Goal: Check status: Check status

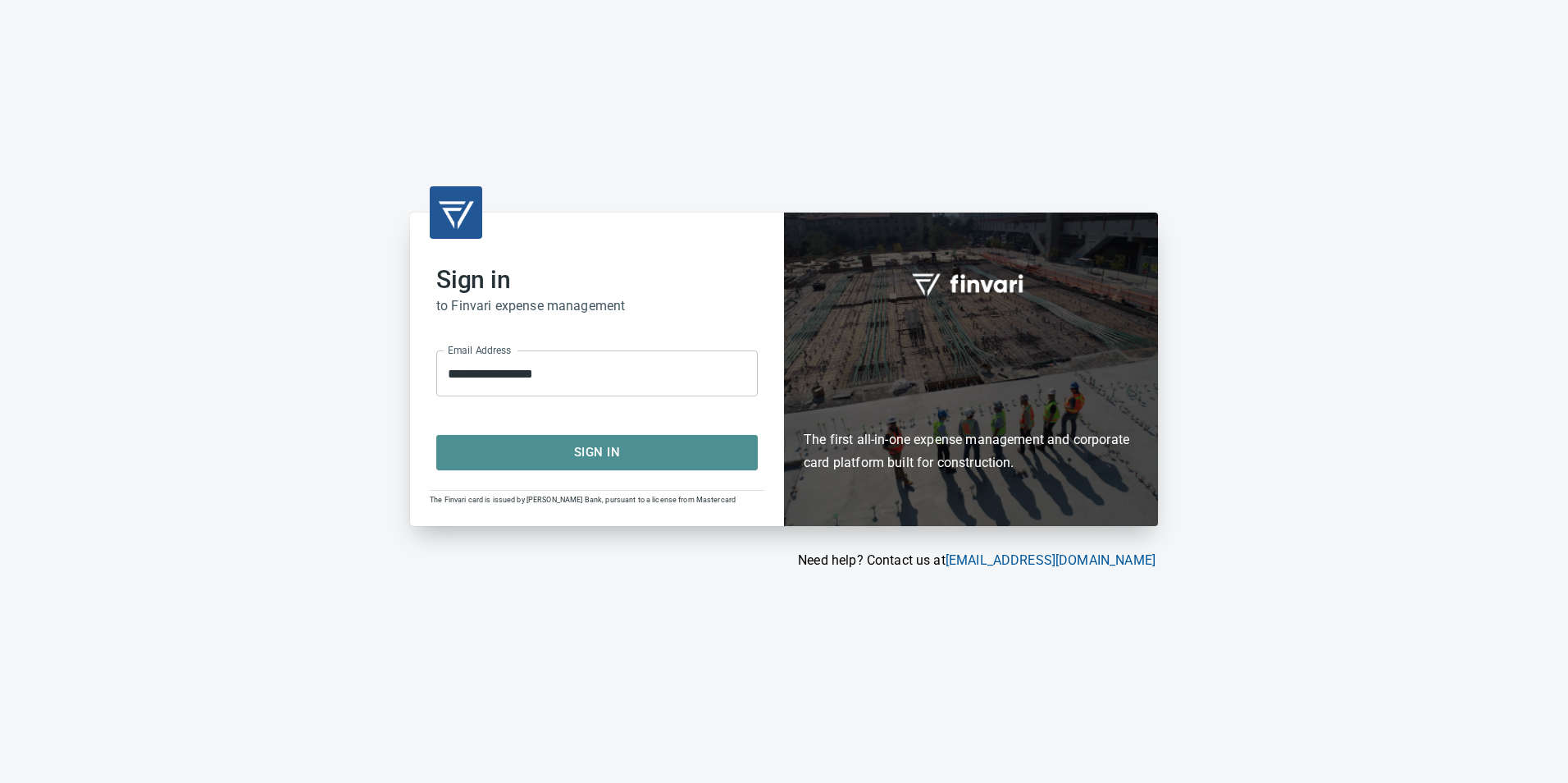
click at [585, 460] on span "Sign In" at bounding box center [597, 452] width 285 height 22
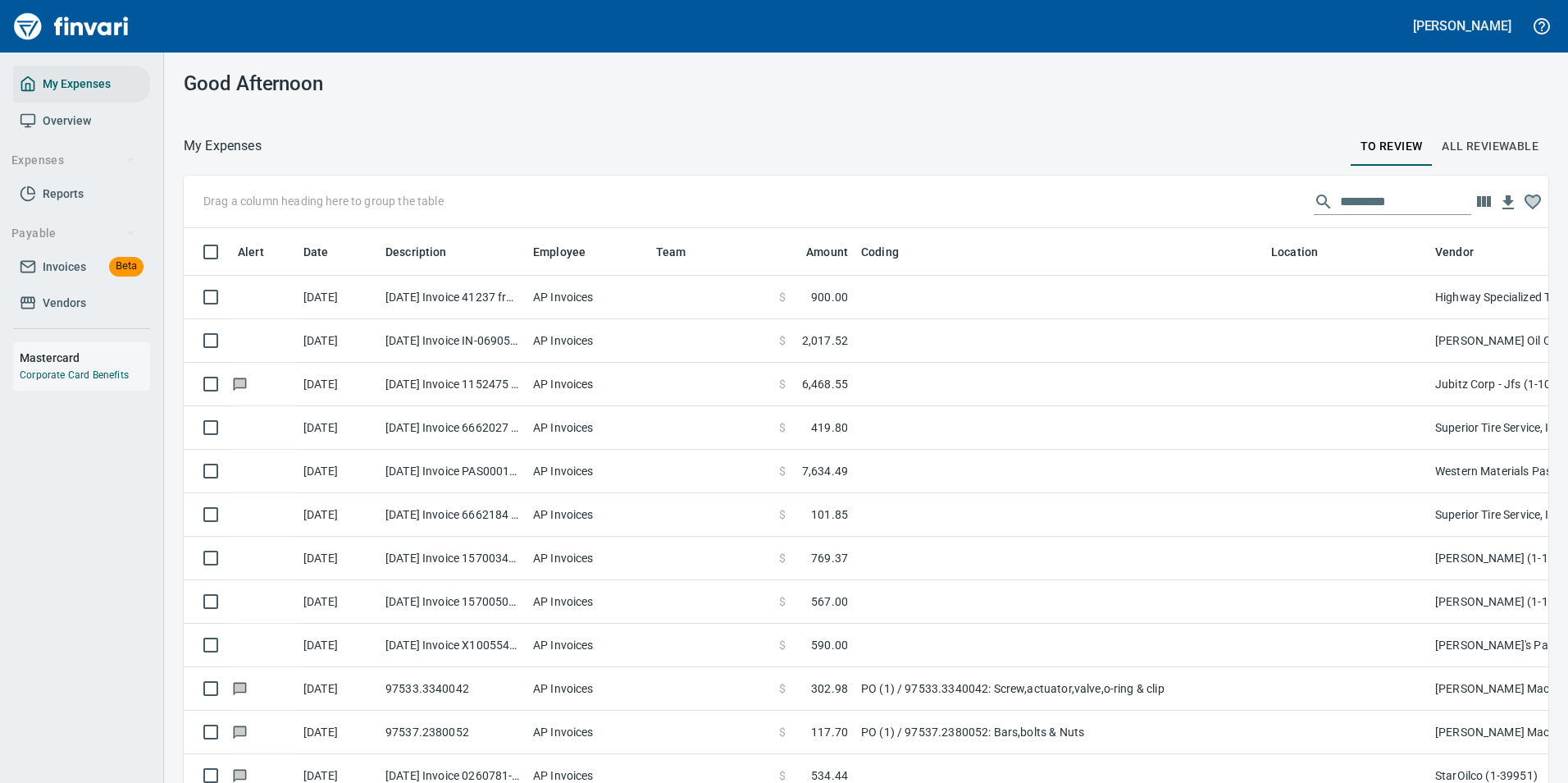
scroll to position [578, 1328]
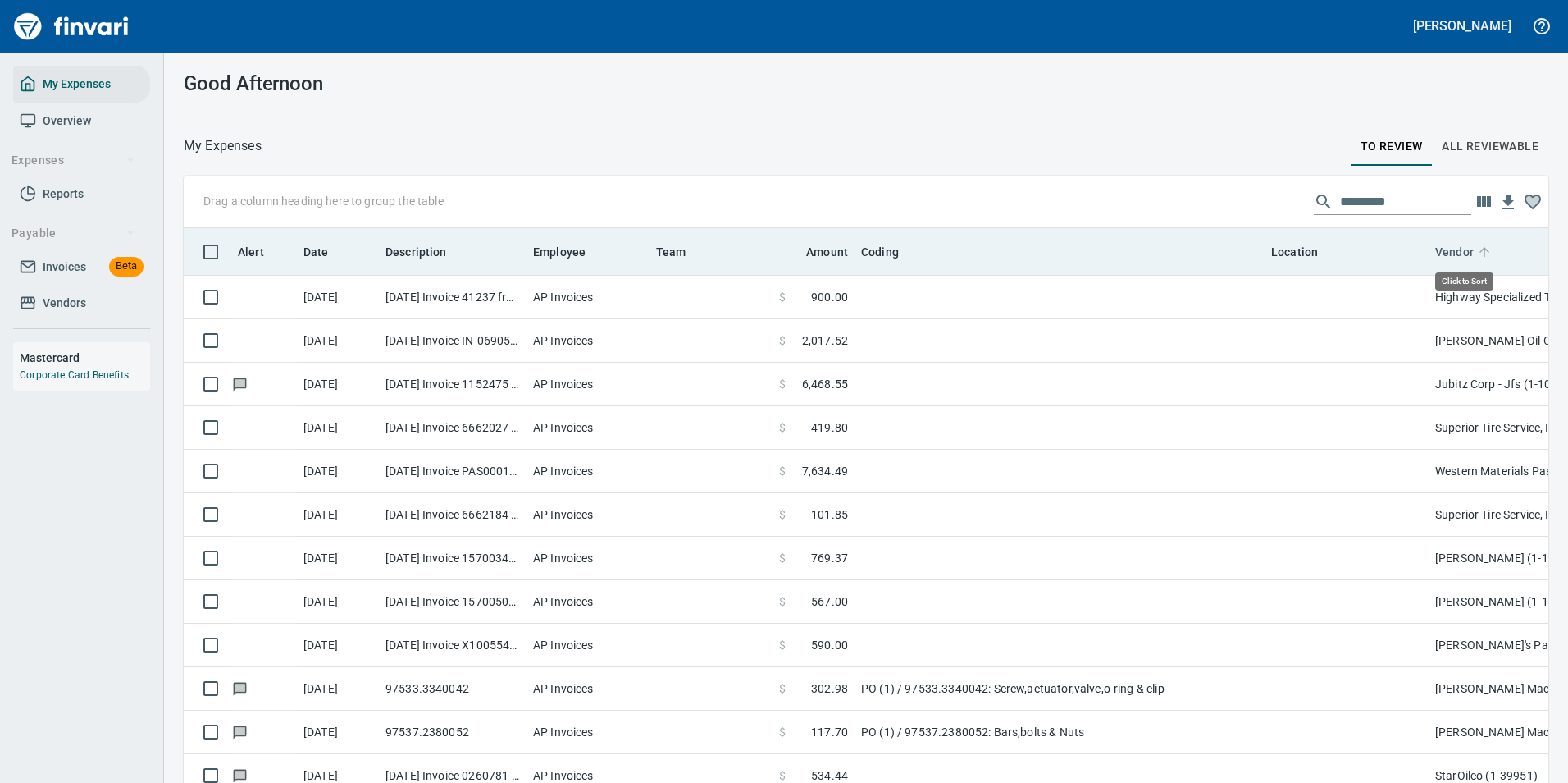
click at [1485, 253] on icon at bounding box center [1484, 251] width 15 height 15
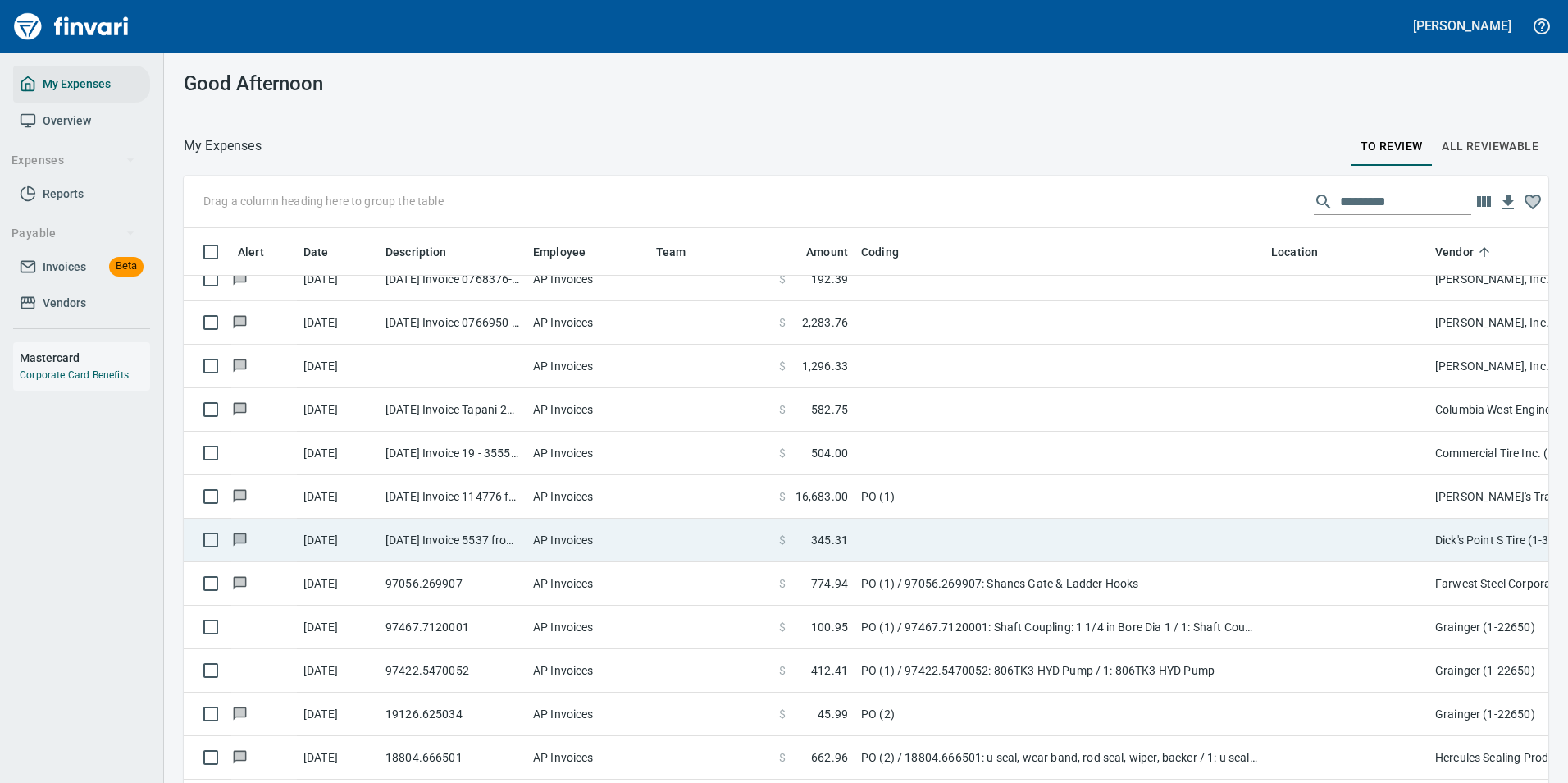
scroll to position [1231, 0]
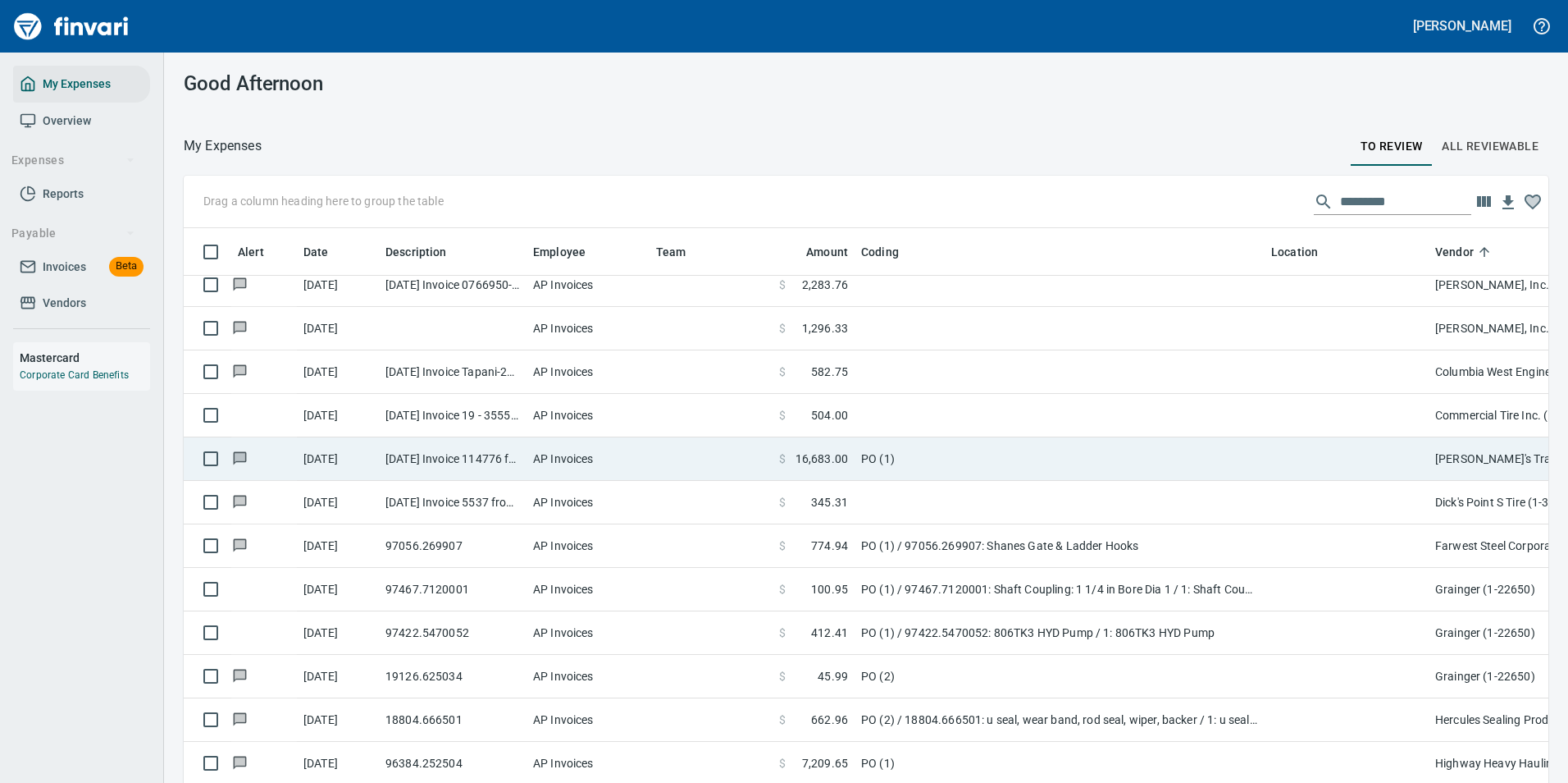
click at [927, 465] on td "PO (1)" at bounding box center [1059, 459] width 410 height 43
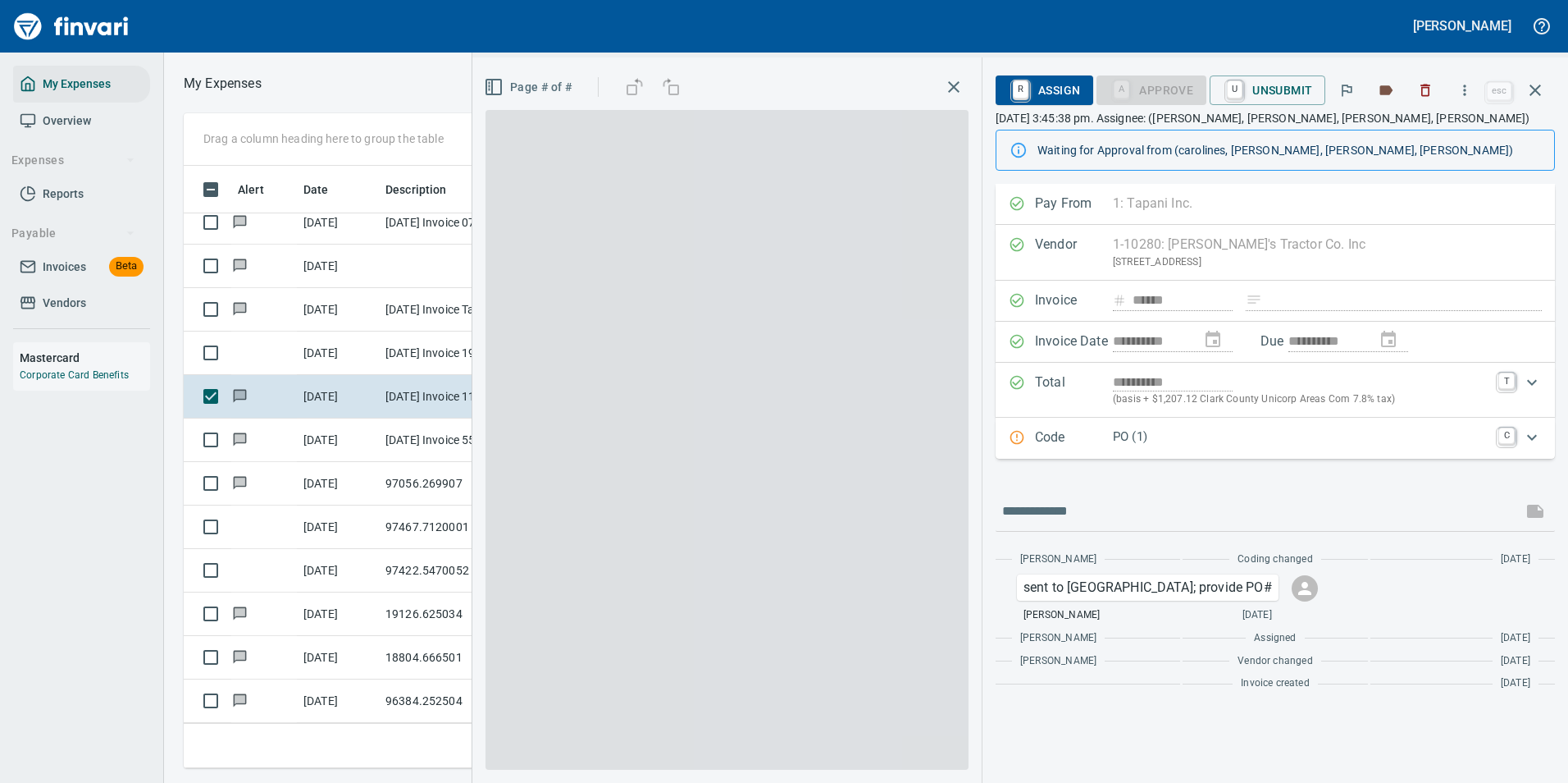
scroll to position [578, 930]
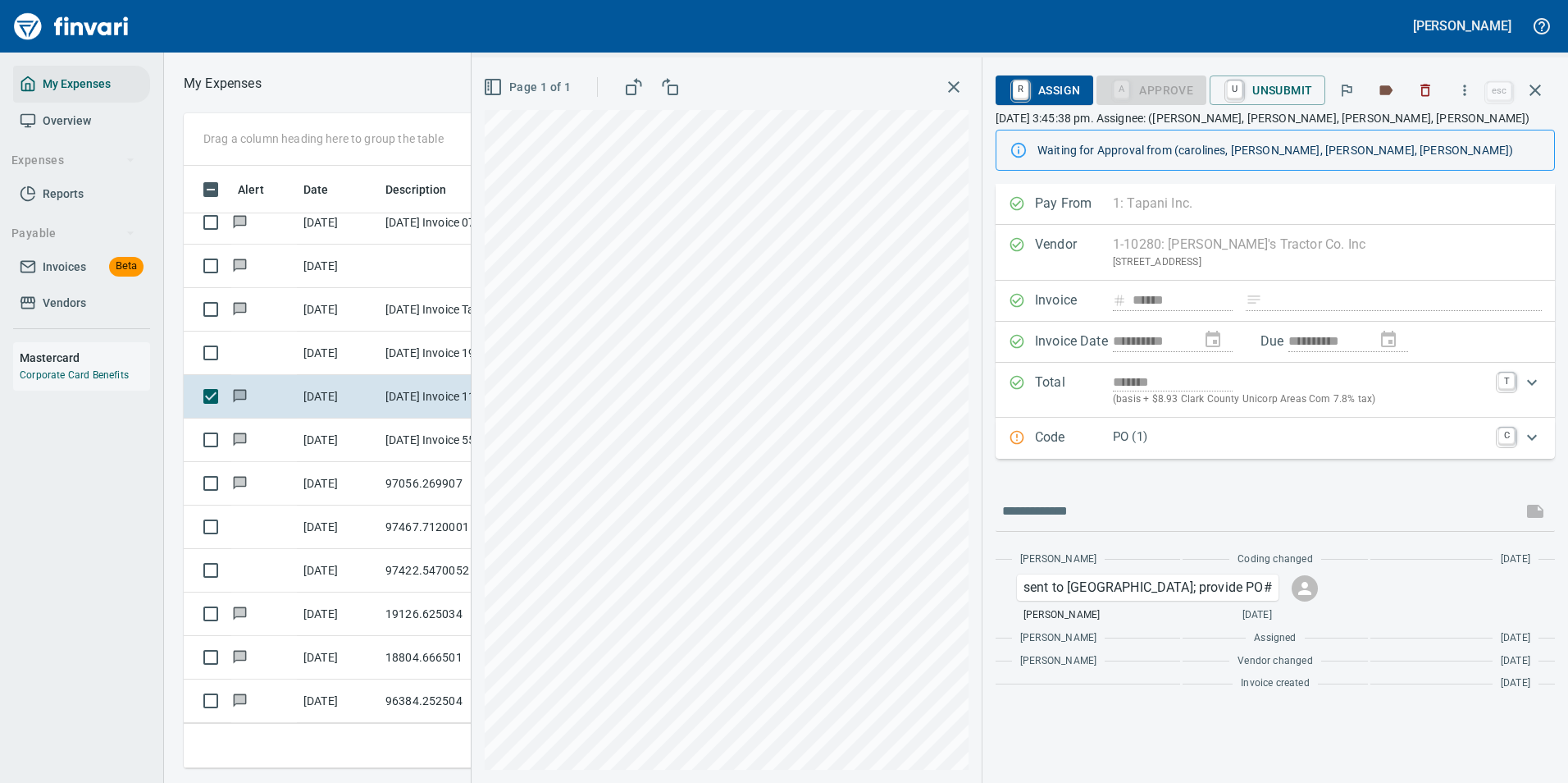
type input "*******"
type input "*****"
click at [1097, 393] on p "Total" at bounding box center [1073, 390] width 78 height 35
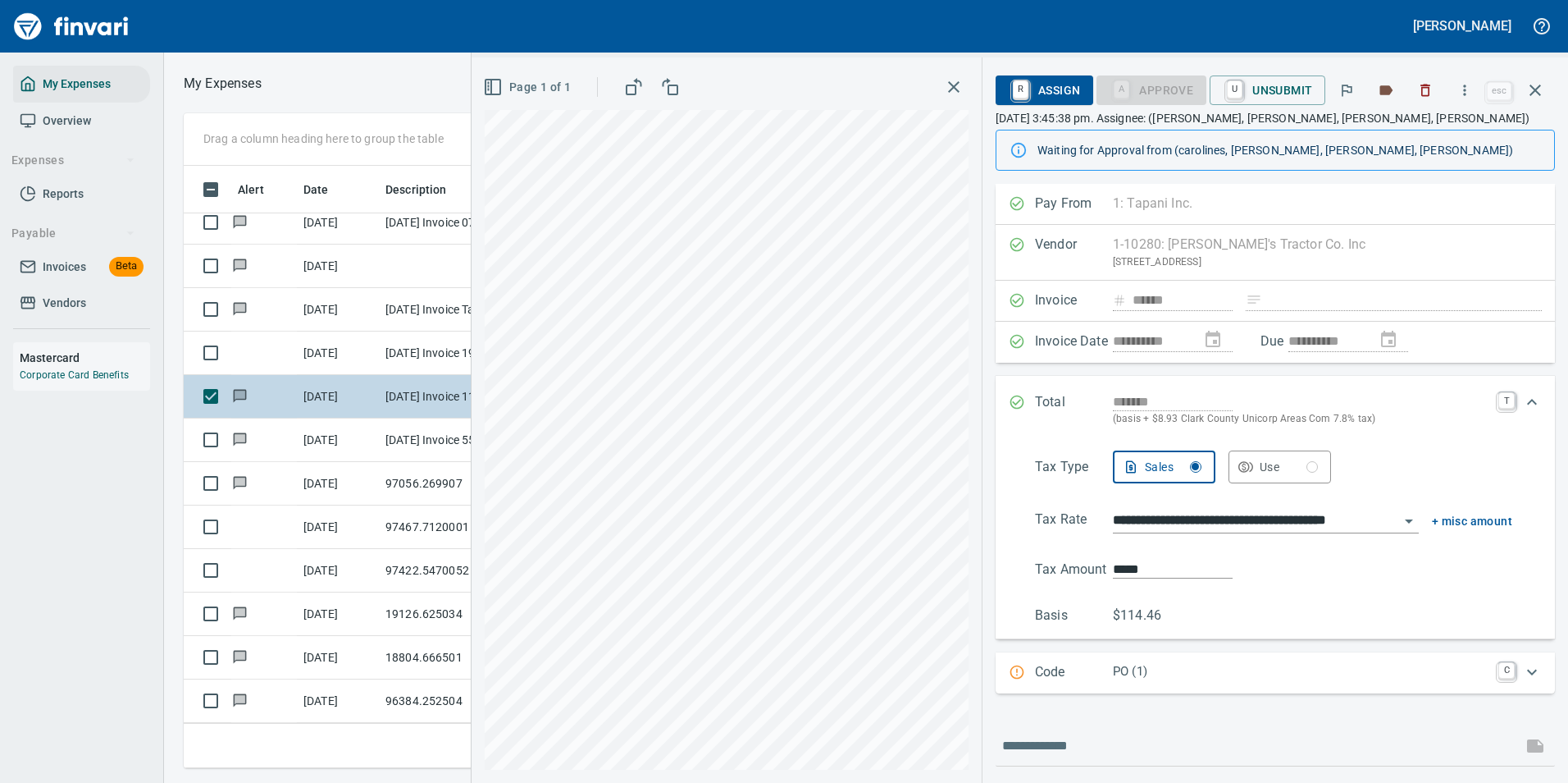
click at [386, 410] on div "Drag a column heading here to group the table Alert Date Description Employee T…" at bounding box center [866, 440] width 1404 height 655
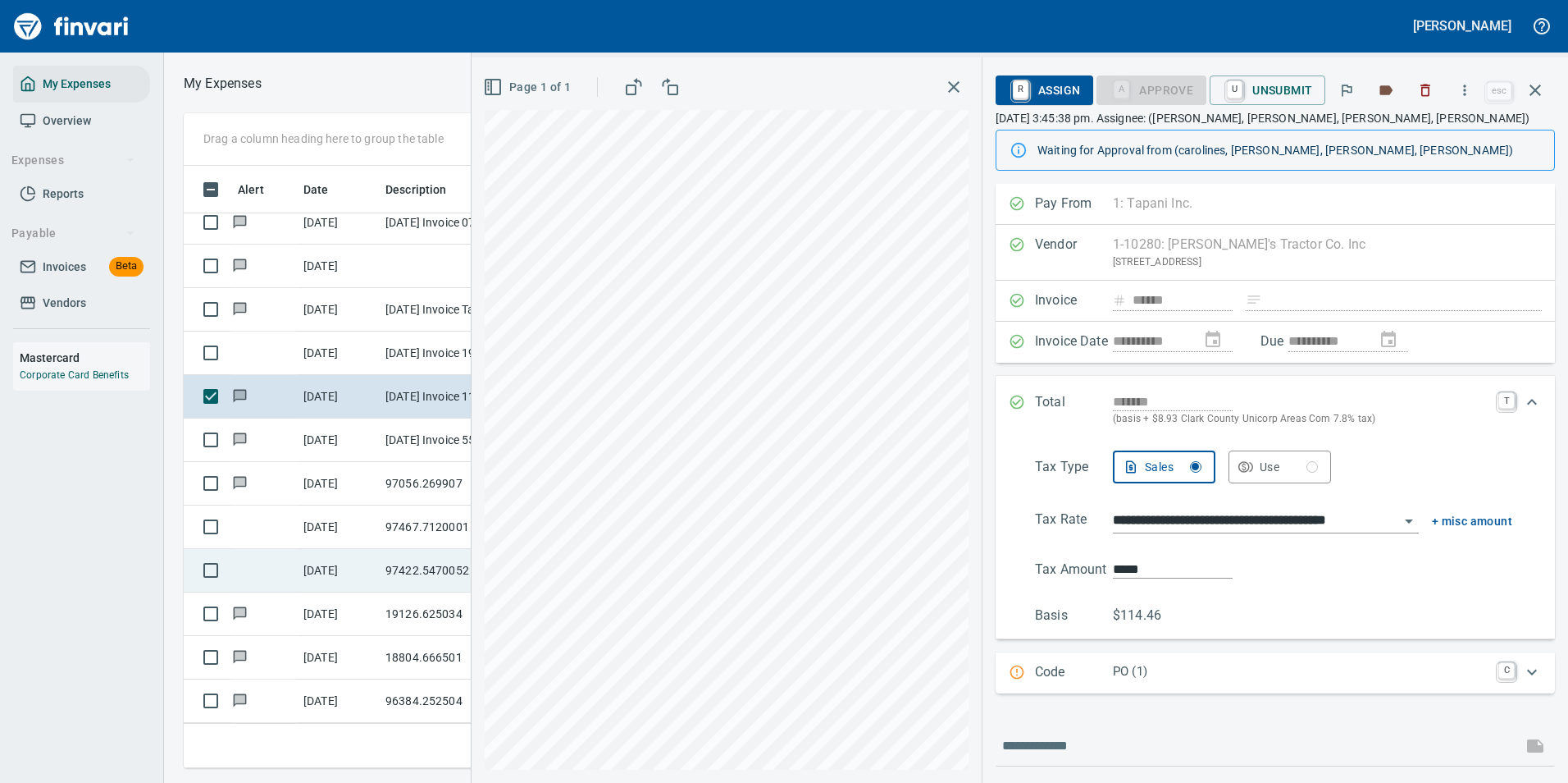
click at [381, 579] on div "Drag a column heading here to group the table Alert Date Description Employee T…" at bounding box center [866, 440] width 1404 height 655
click at [1045, 666] on div "**********" at bounding box center [1020, 420] width 1097 height 726
click at [1522, 406] on icon "Expand" at bounding box center [1532, 402] width 20 height 20
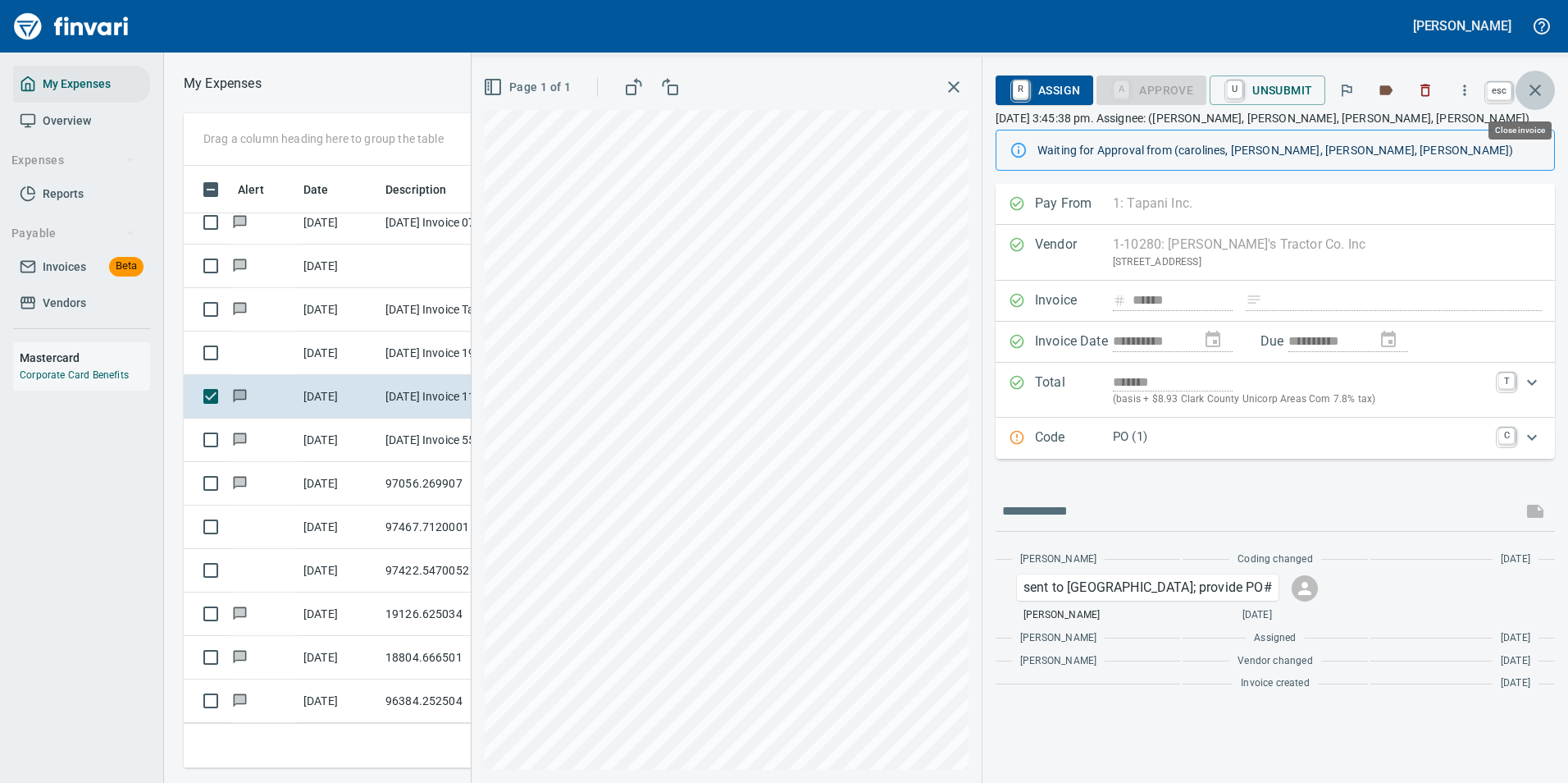
click at [1539, 91] on icon "button" at bounding box center [1536, 91] width 20 height 20
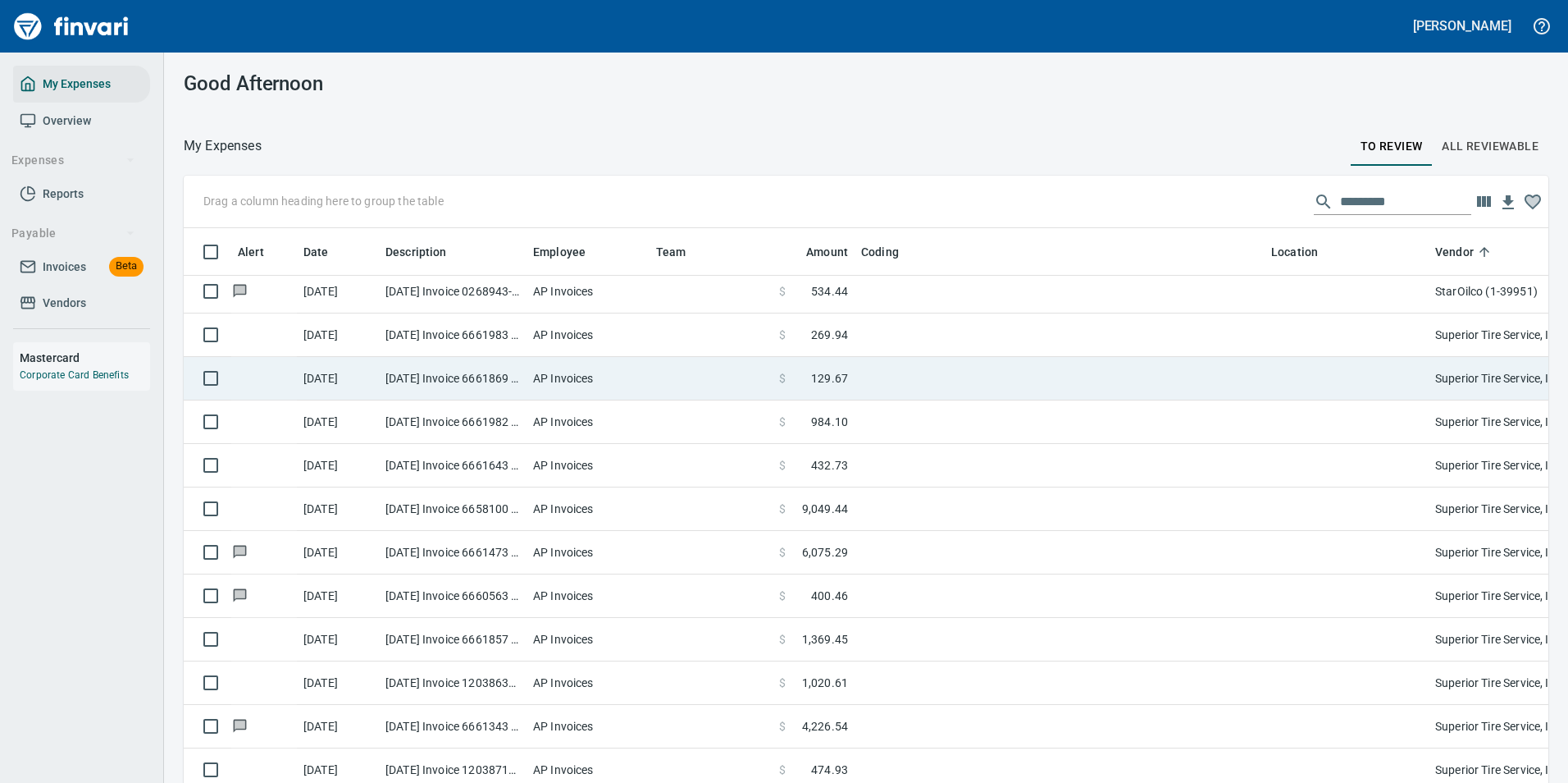
scroll to position [3446, 0]
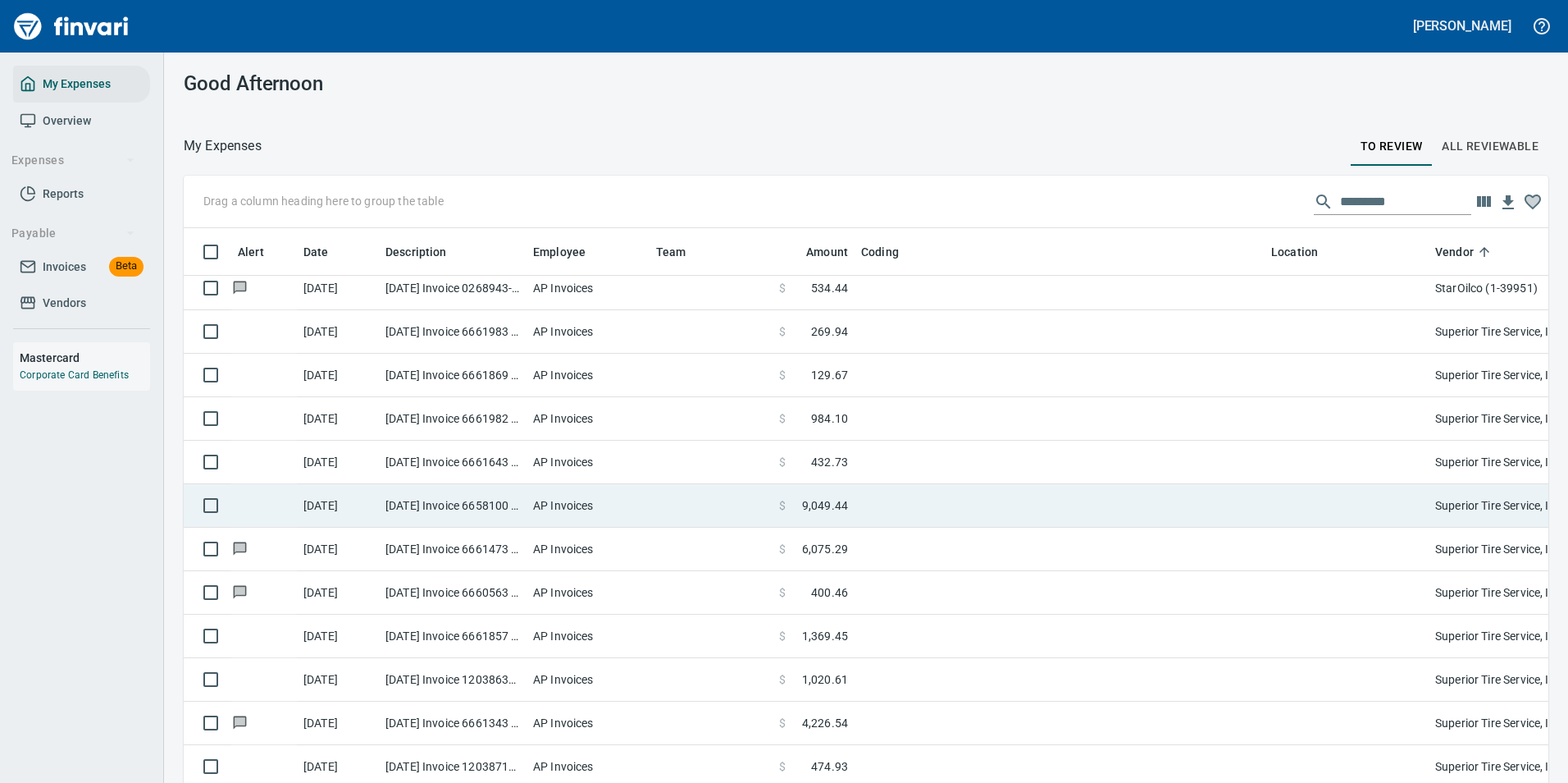
click at [895, 509] on td at bounding box center [1059, 506] width 410 height 43
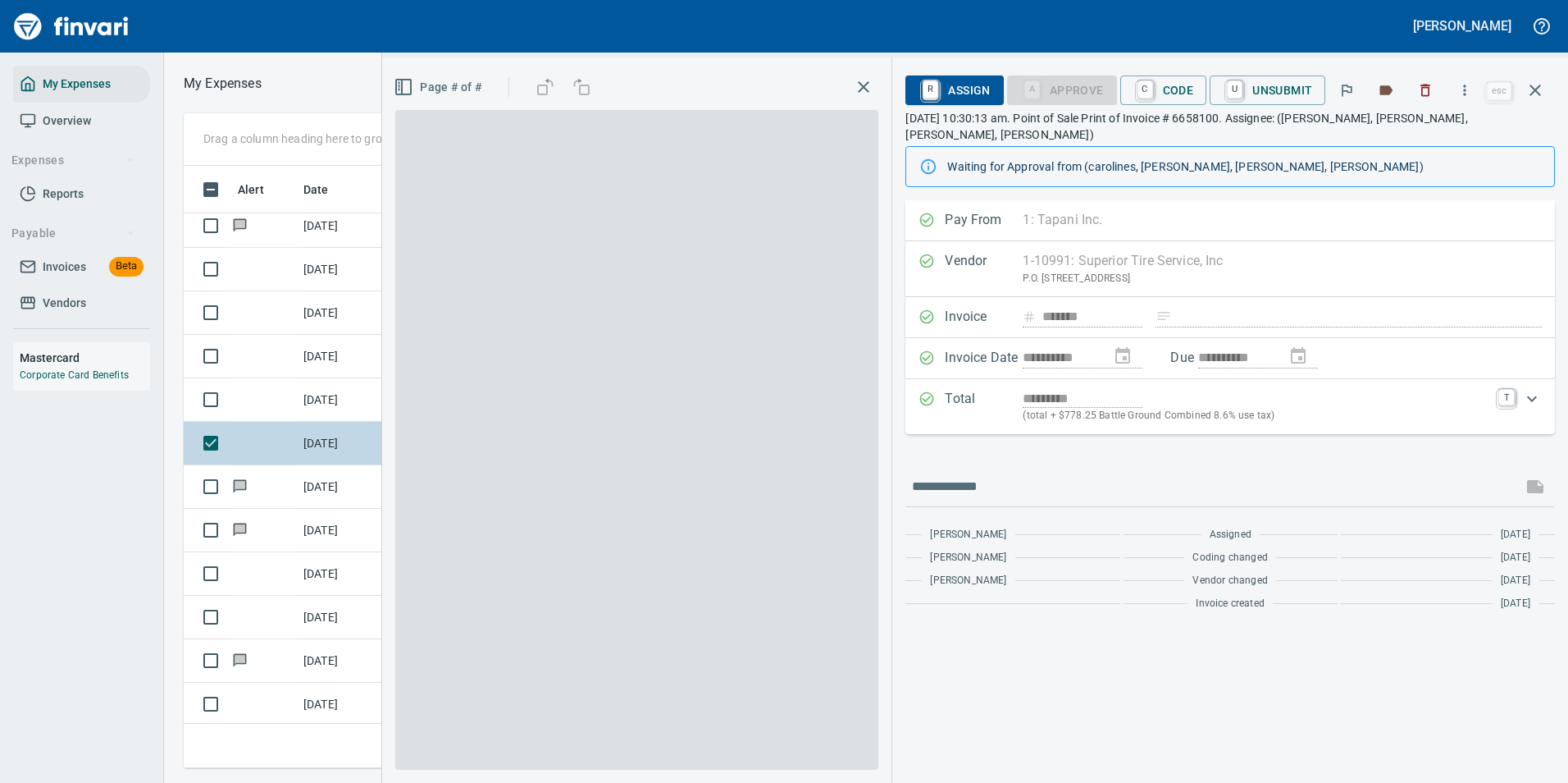
scroll to position [578, 930]
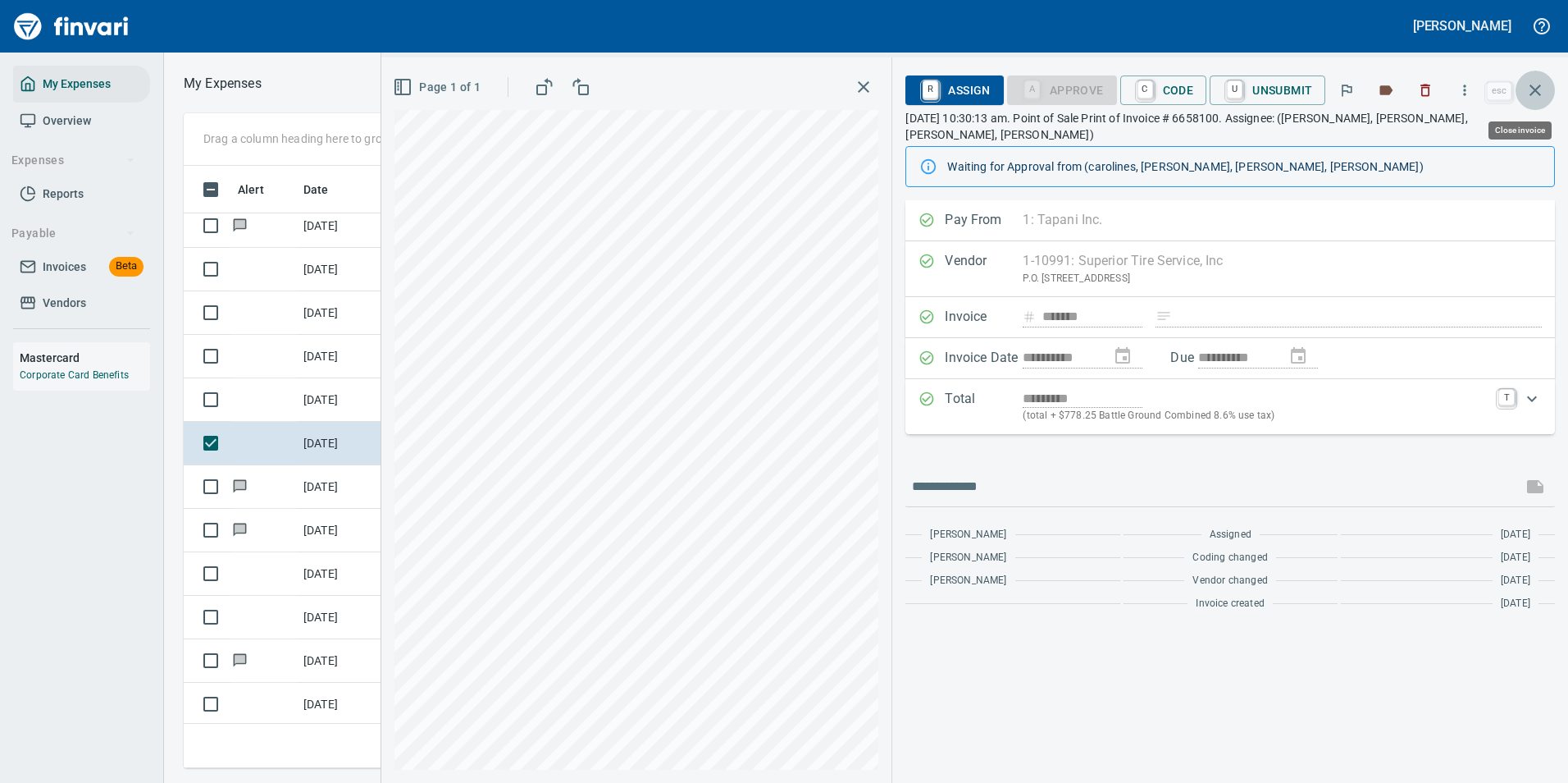
click at [1537, 91] on icon "button" at bounding box center [1536, 91] width 12 height 12
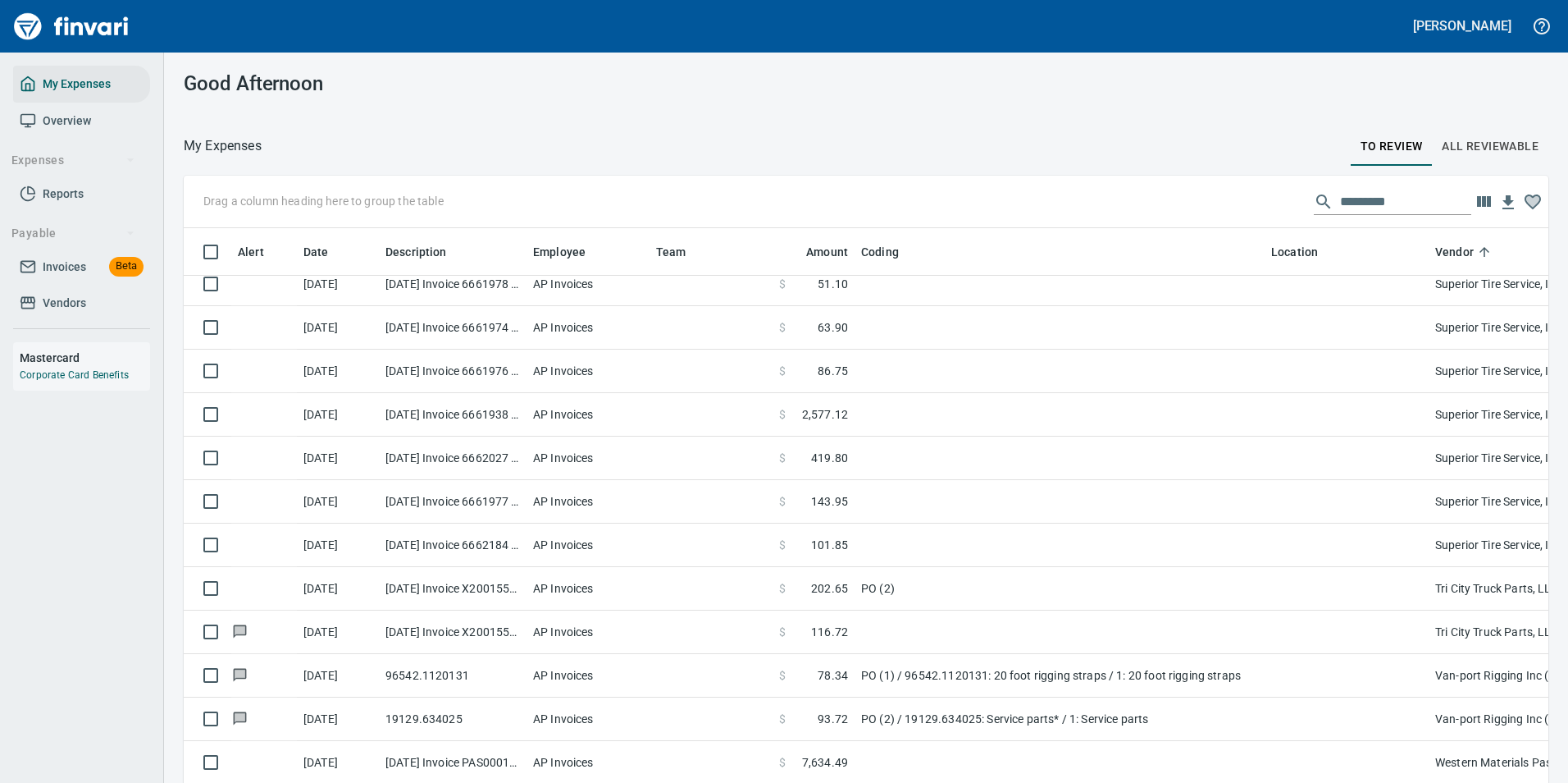
scroll to position [4185, 0]
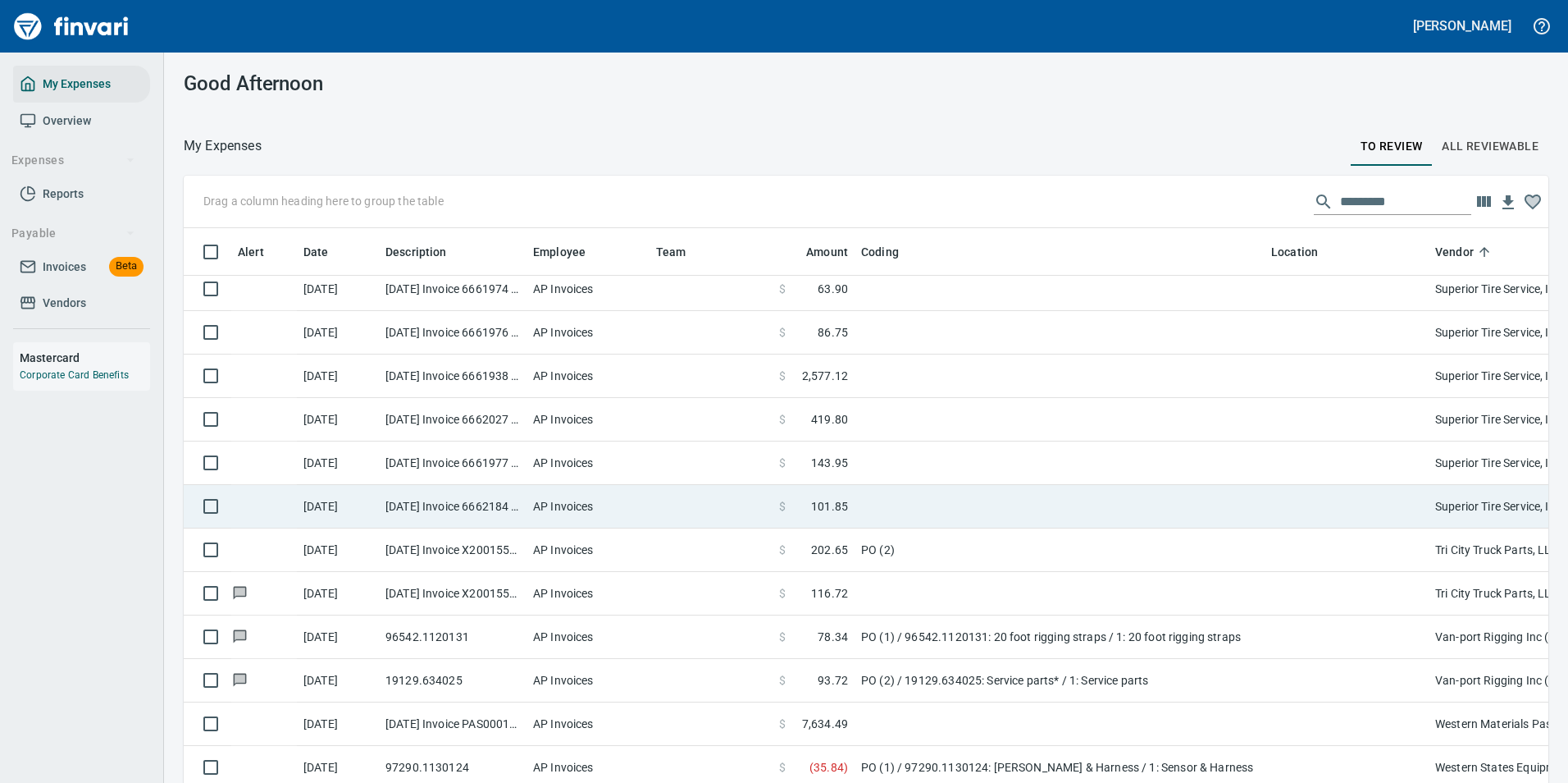
click at [956, 504] on td at bounding box center [1059, 506] width 410 height 43
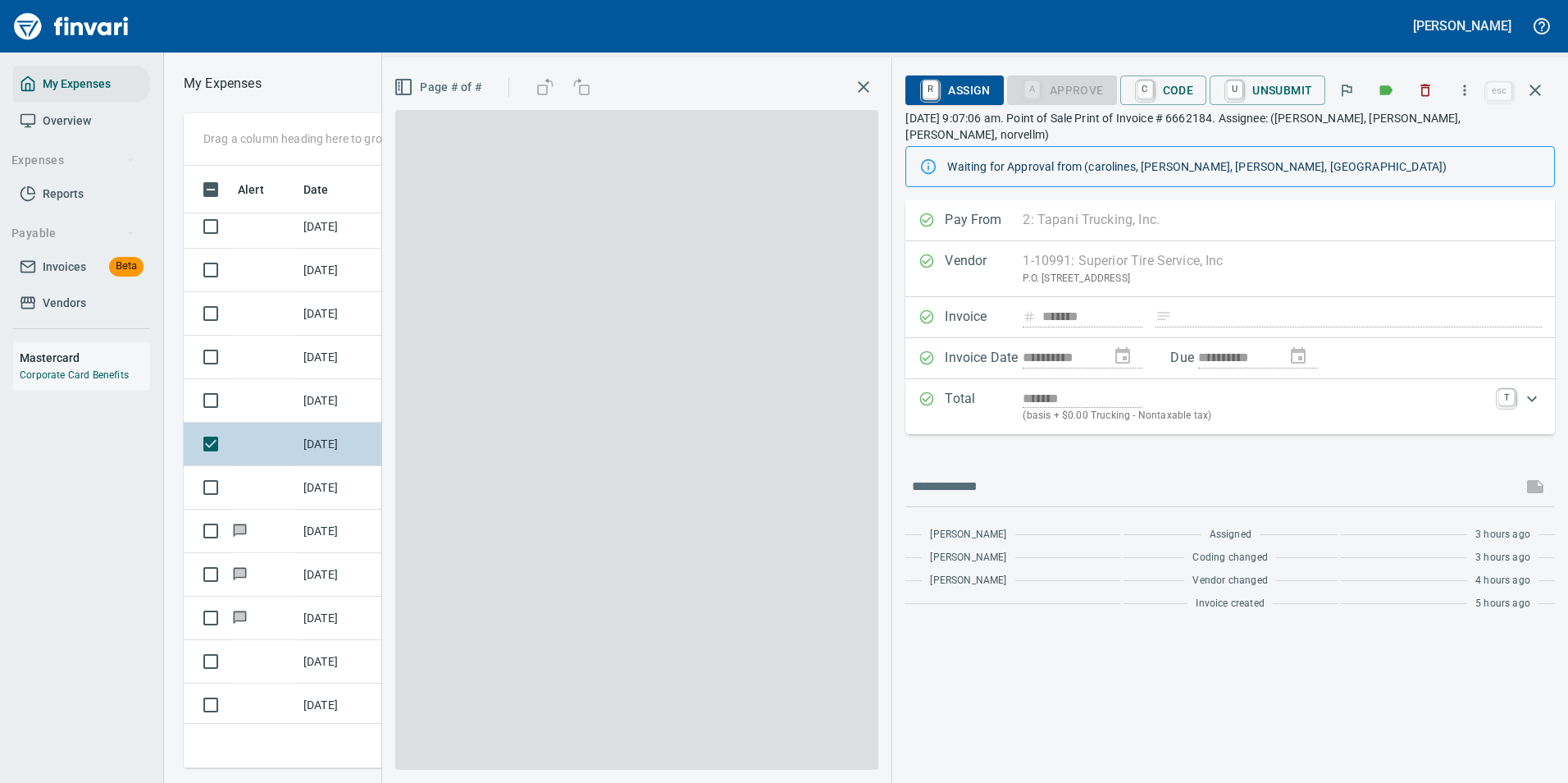
scroll to position [578, 930]
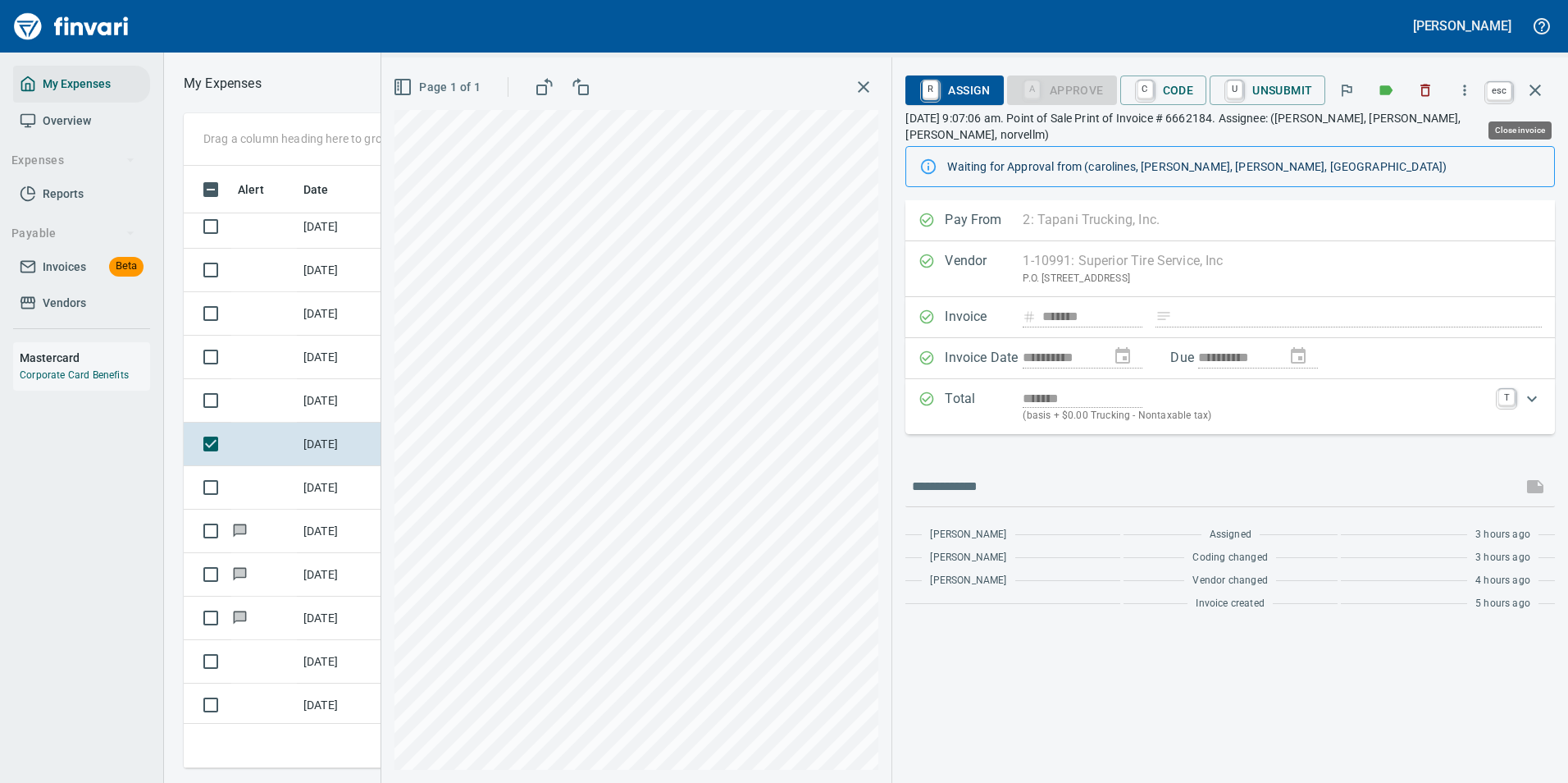
click at [1533, 91] on icon "button" at bounding box center [1536, 91] width 20 height 20
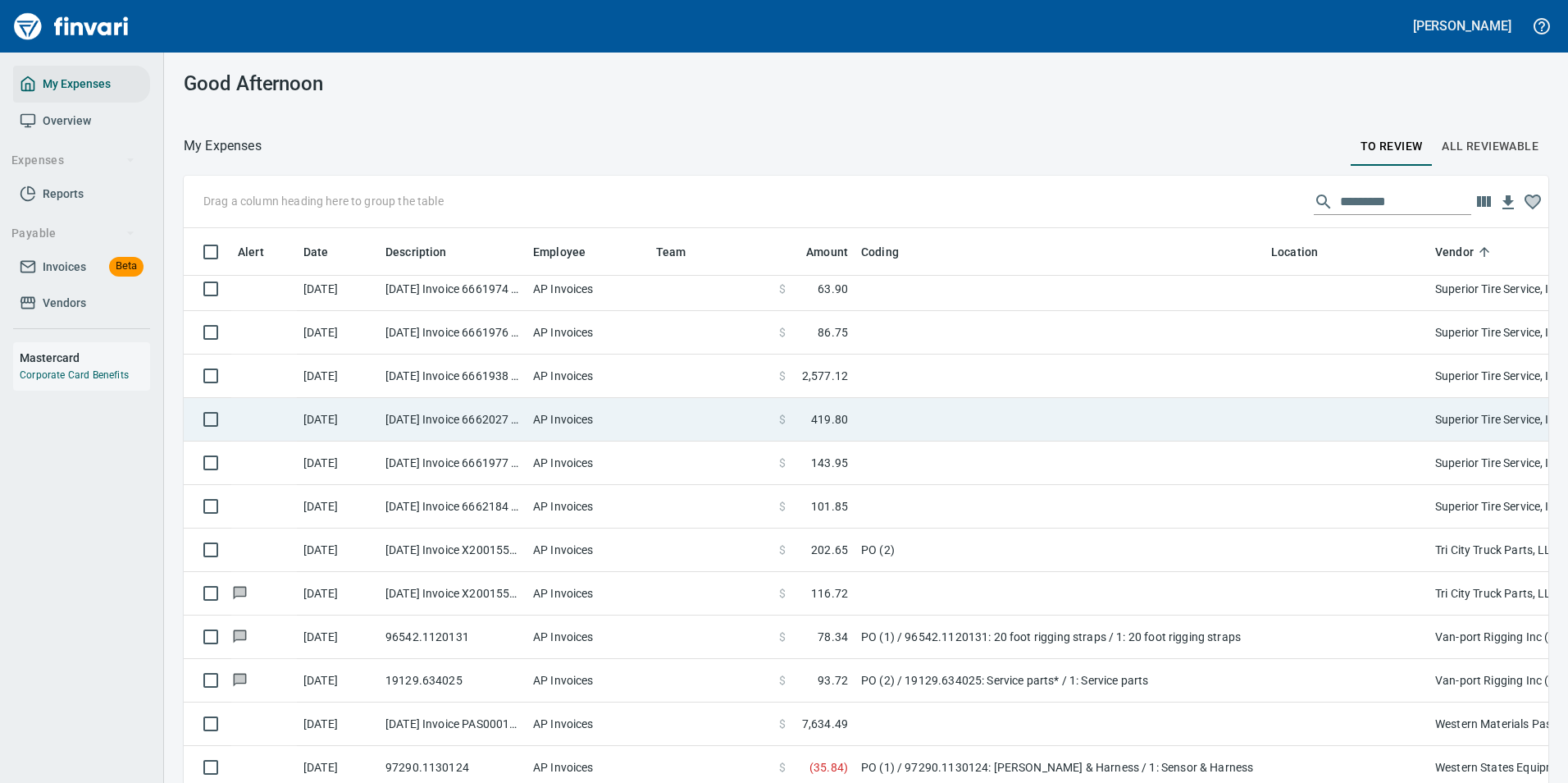
scroll to position [2, 2]
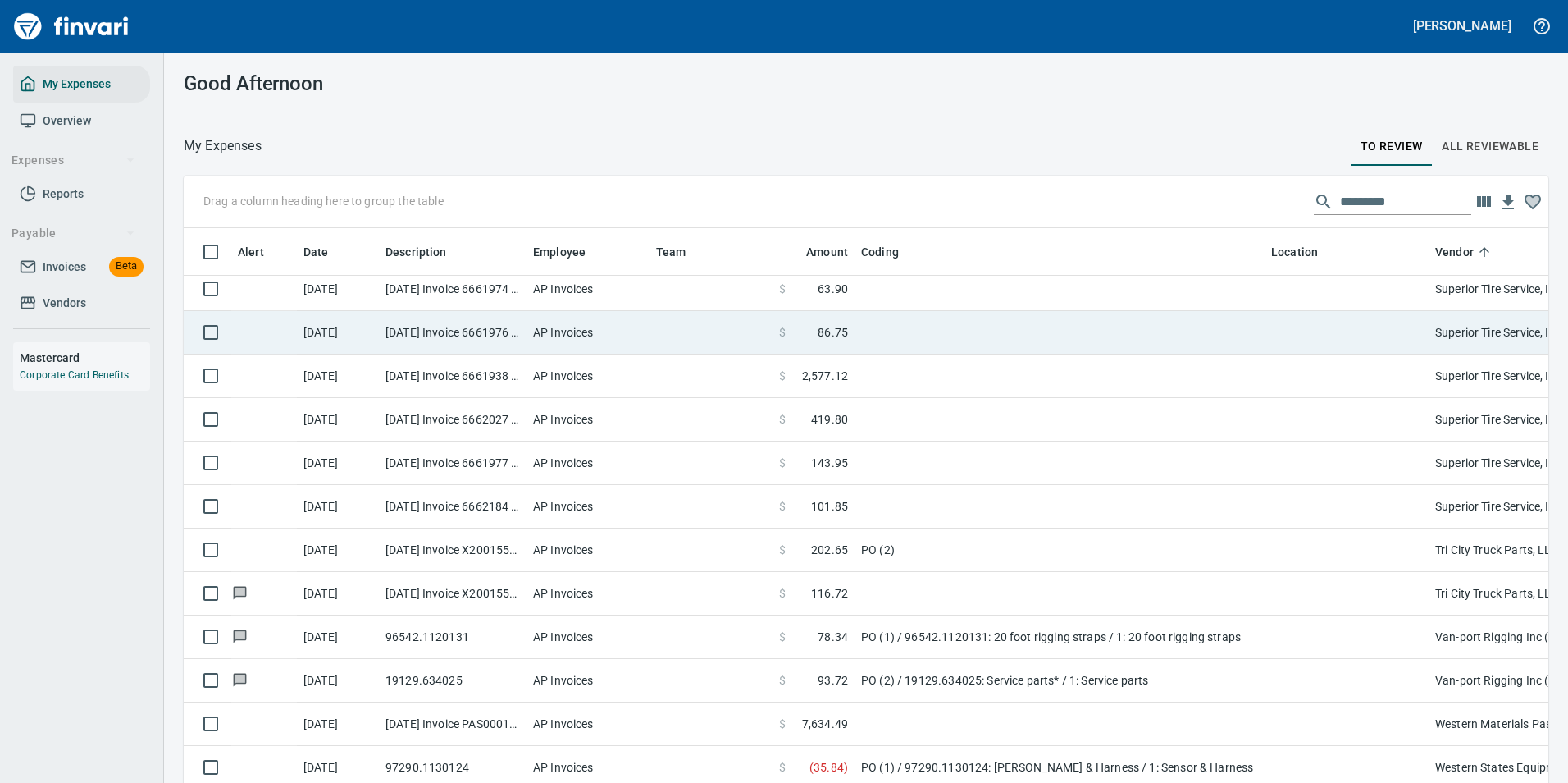
click at [893, 332] on td at bounding box center [1059, 333] width 410 height 43
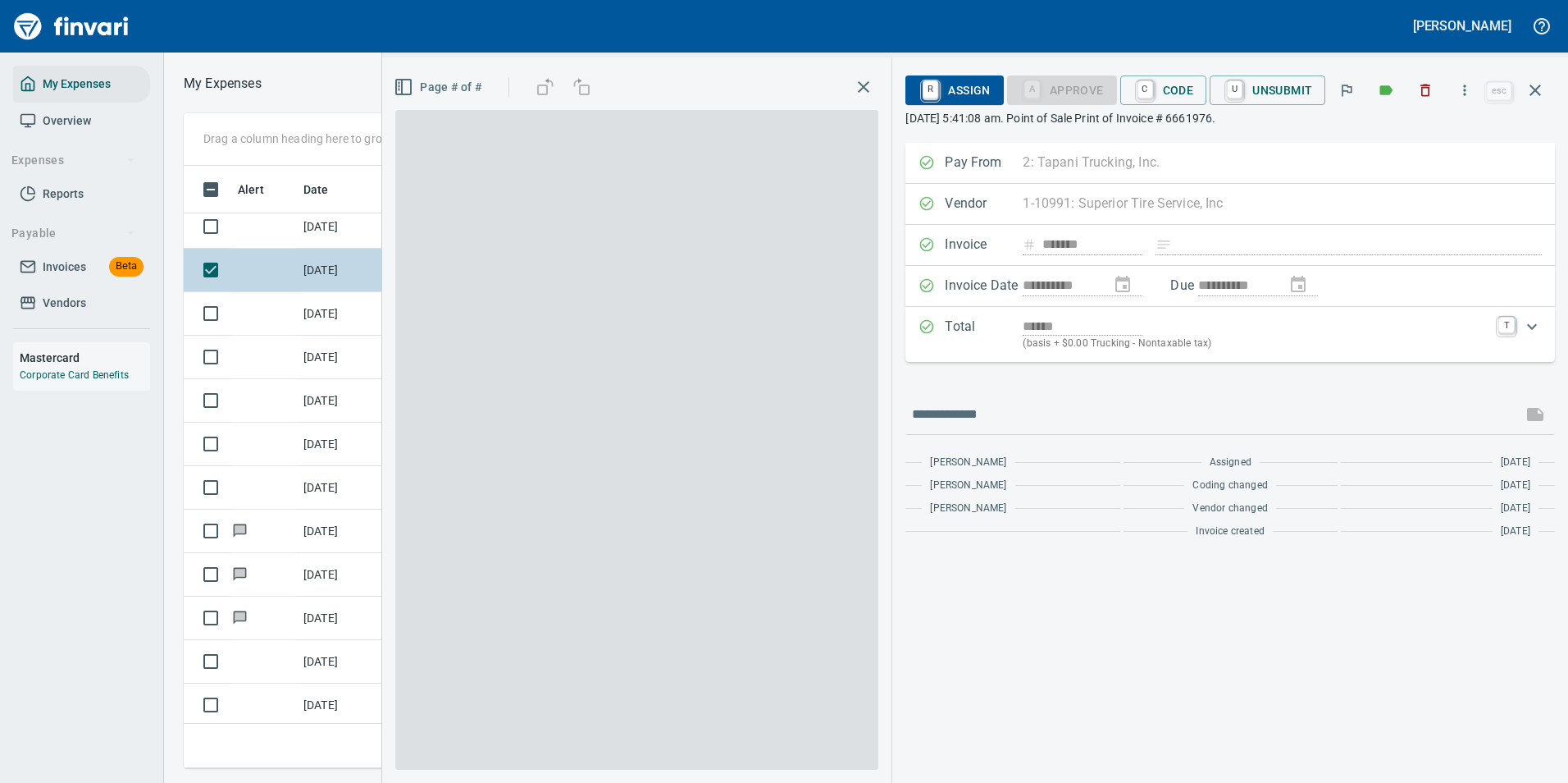
scroll to position [578, 930]
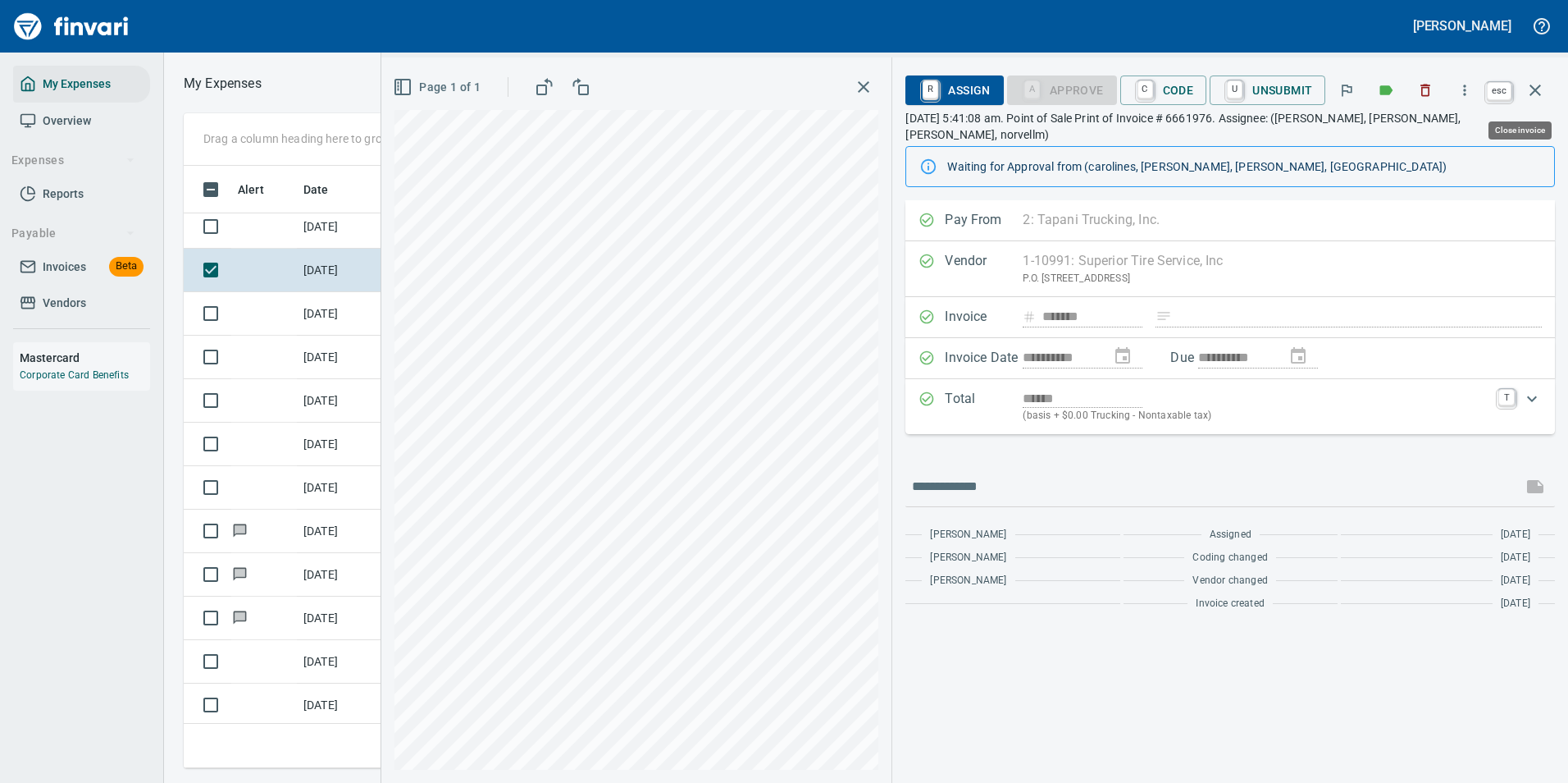
click at [1543, 89] on icon "button" at bounding box center [1536, 91] width 20 height 20
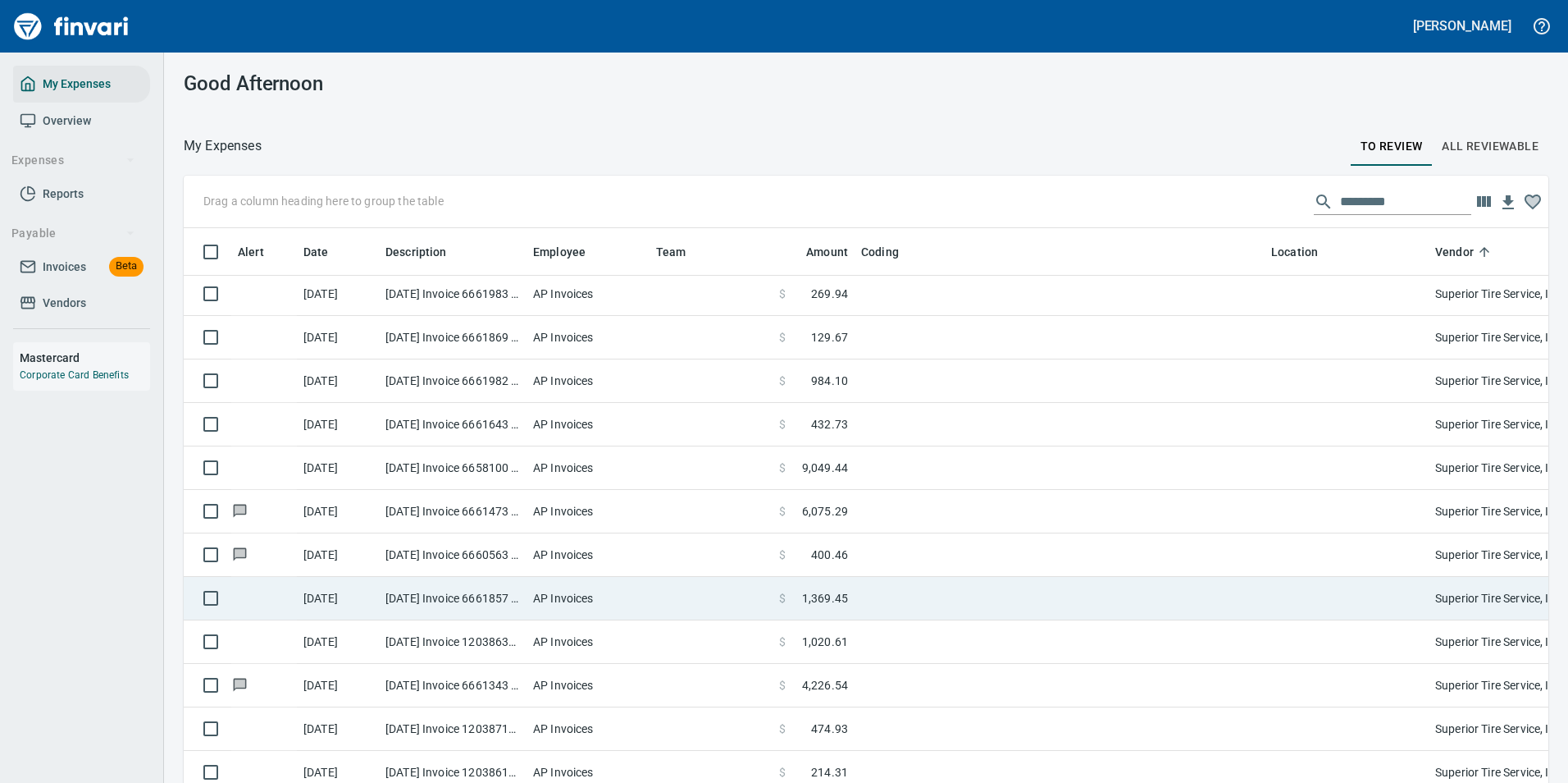
scroll to position [3446, 0]
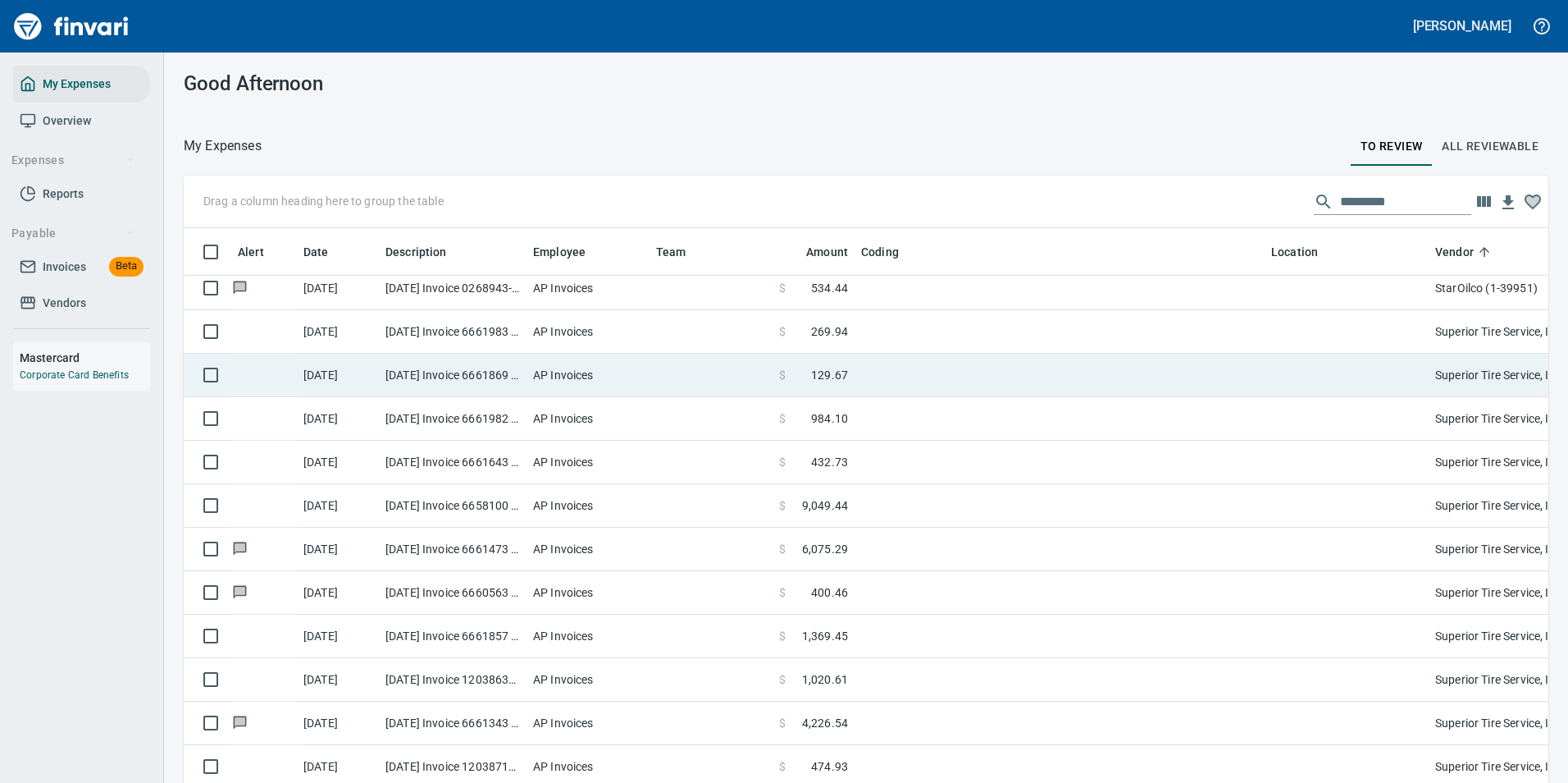
click at [835, 370] on span "129.67" at bounding box center [829, 374] width 36 height 17
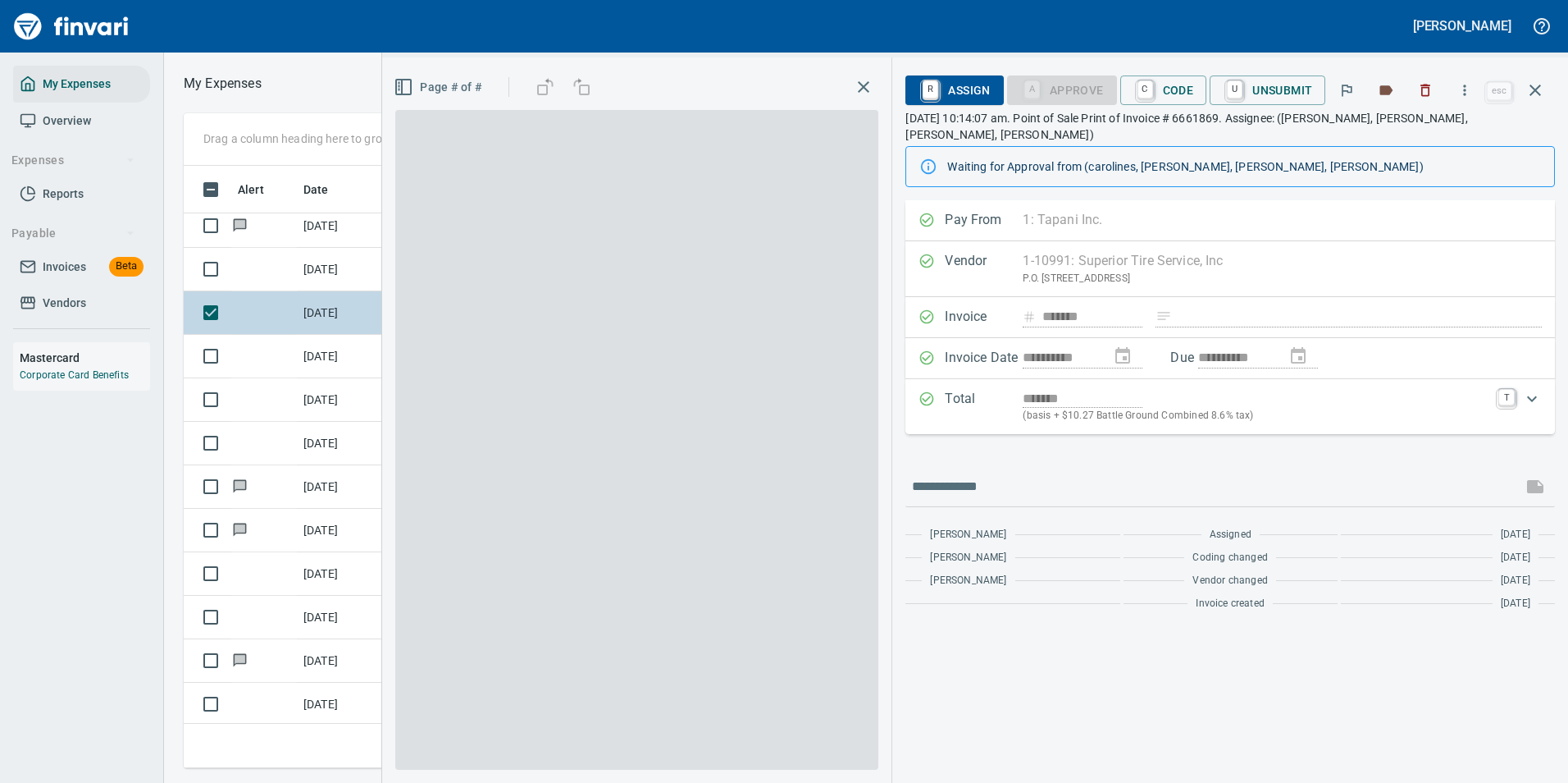
scroll to position [578, 930]
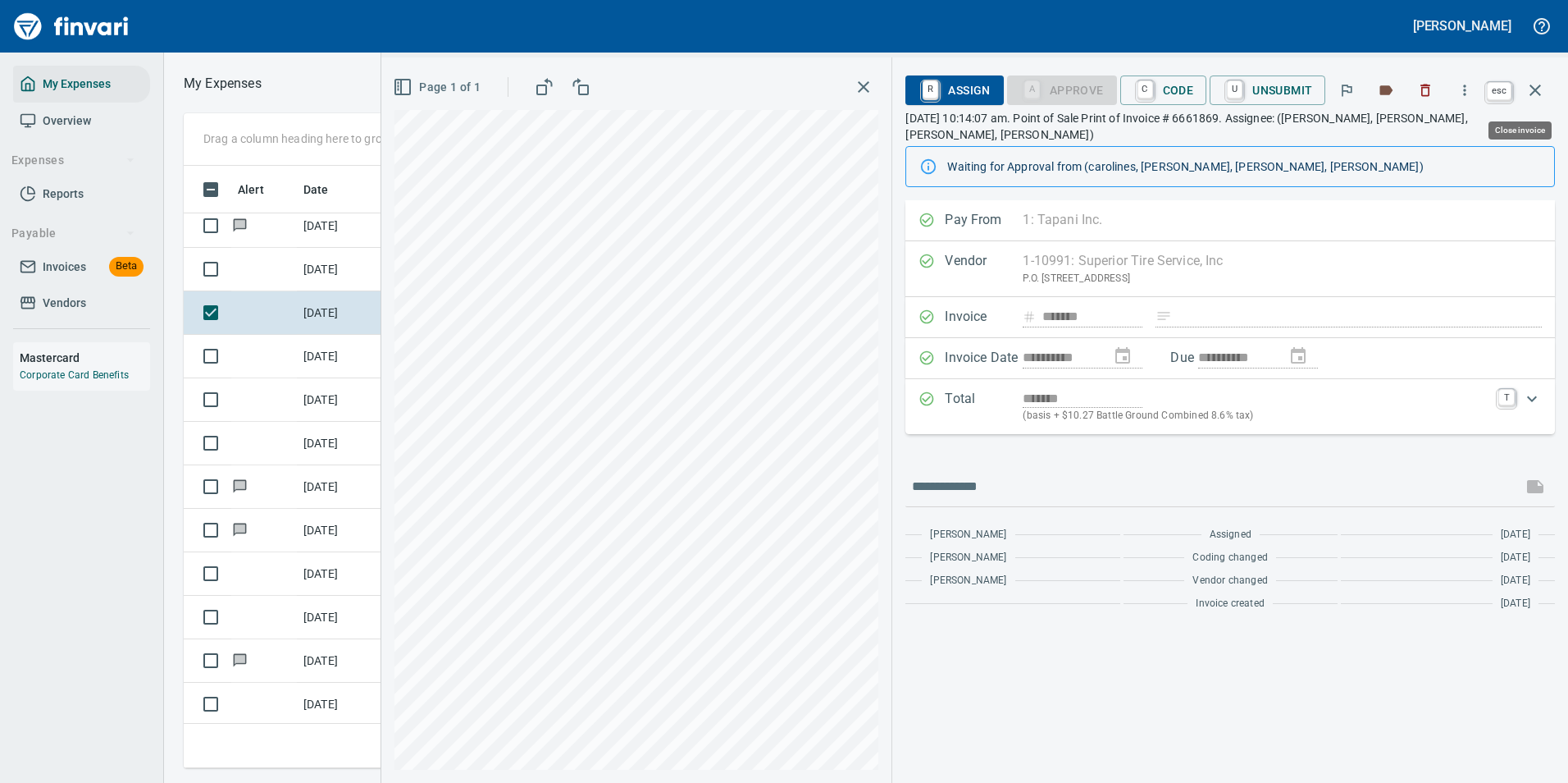
click at [1537, 94] on icon "button" at bounding box center [1536, 91] width 20 height 20
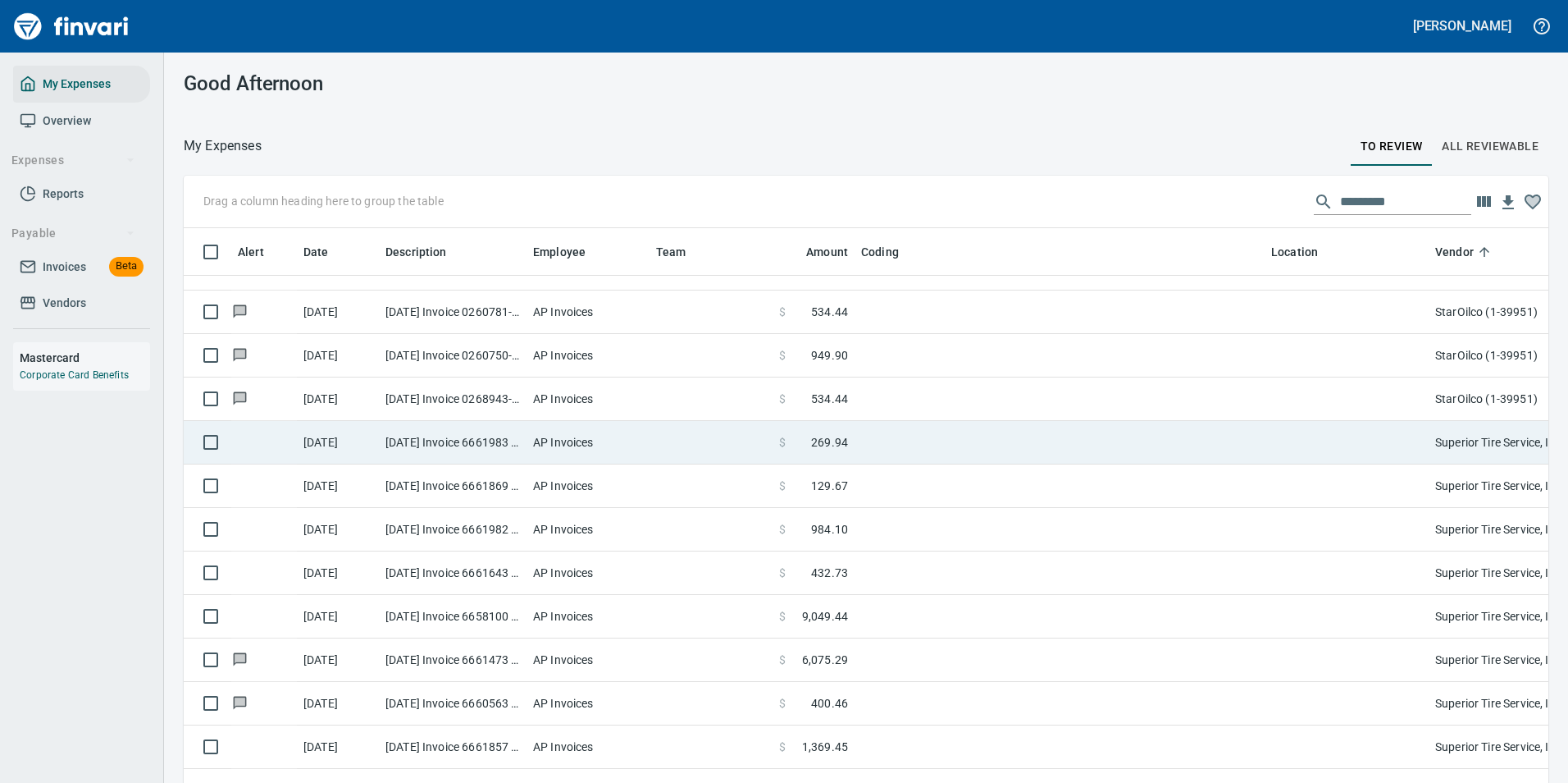
scroll to position [3364, 0]
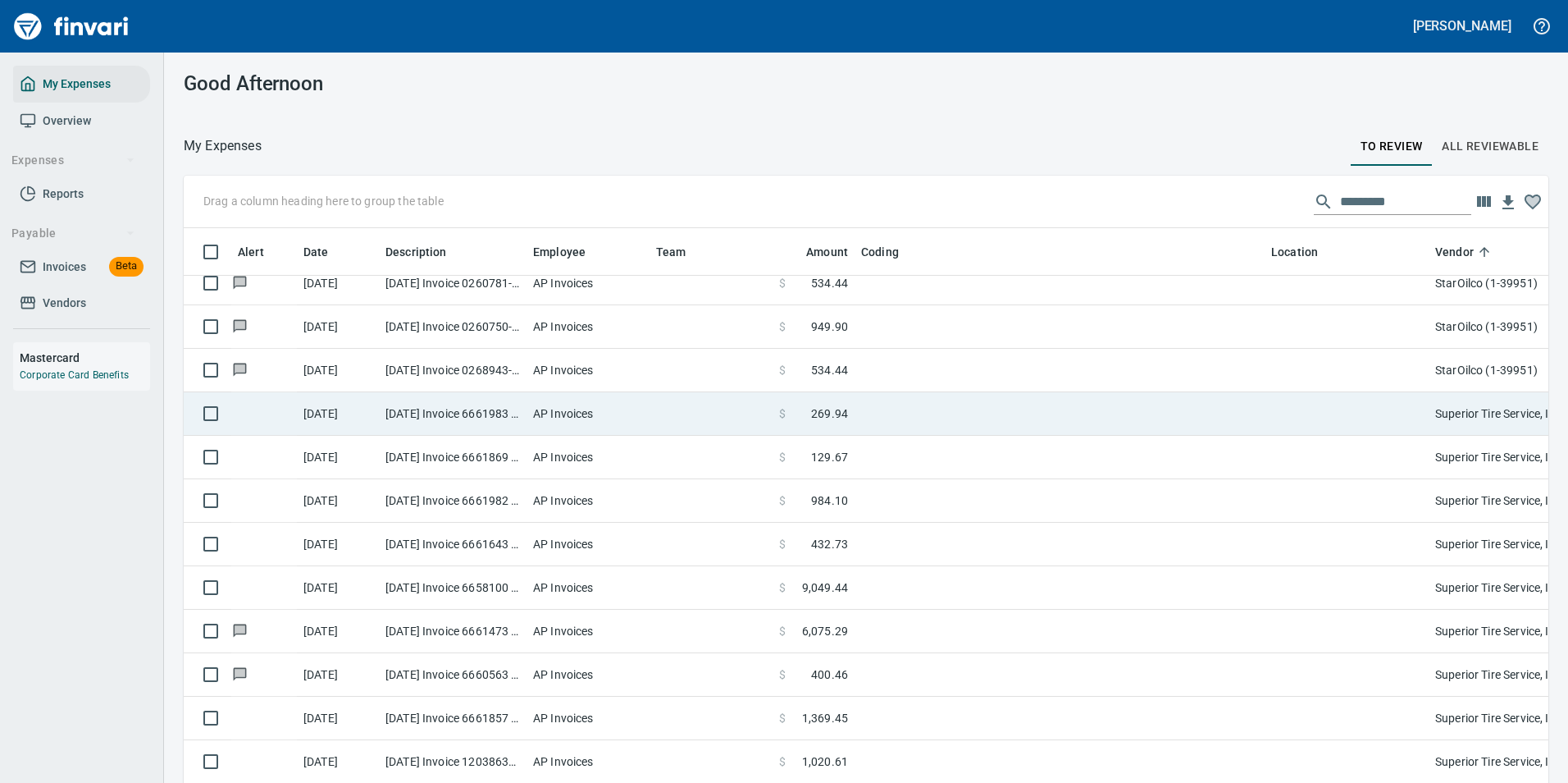
click at [815, 424] on td "$ 269.94" at bounding box center [813, 414] width 82 height 43
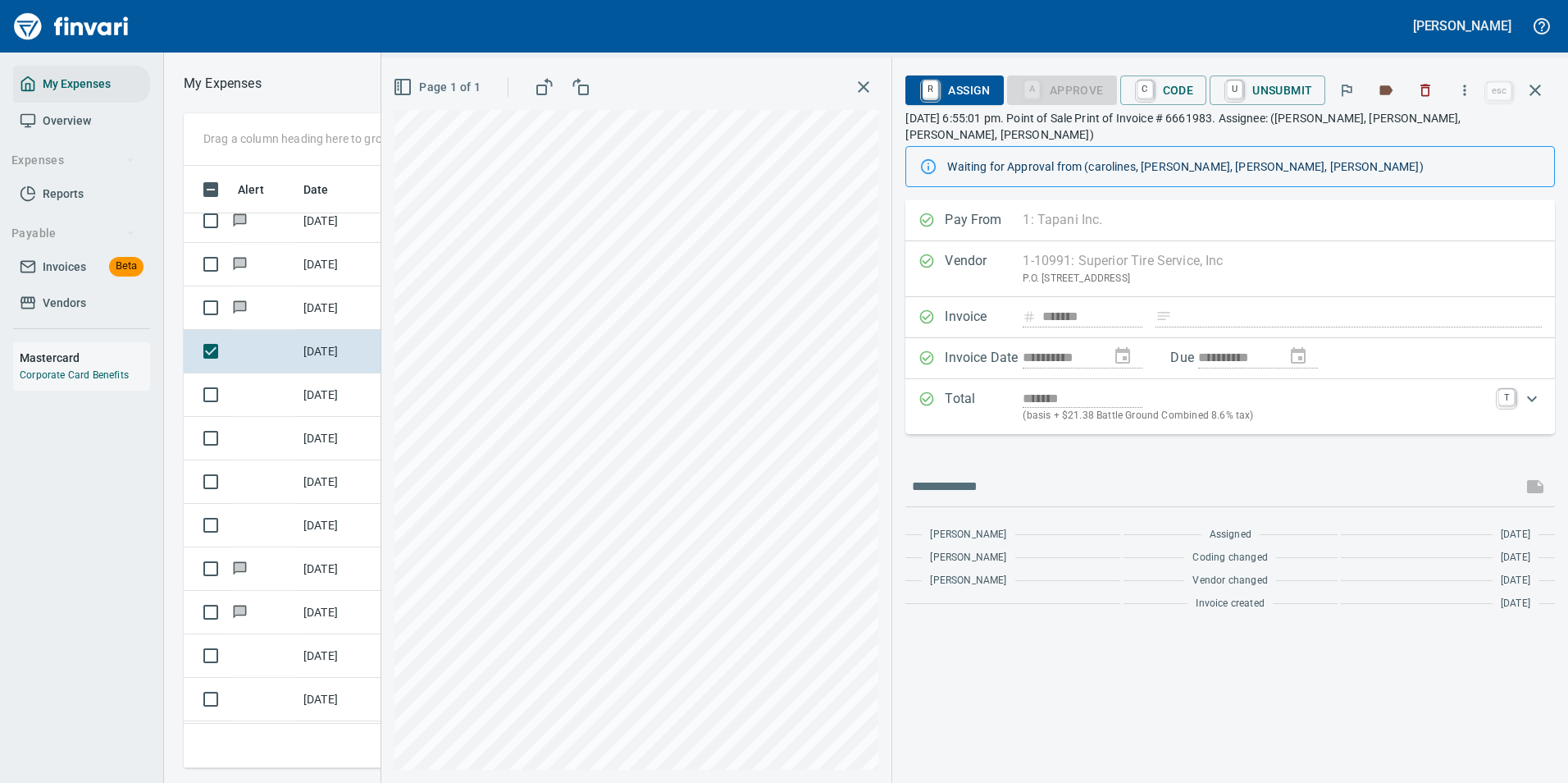
scroll to position [578, 930]
